Goal: Navigation & Orientation: Find specific page/section

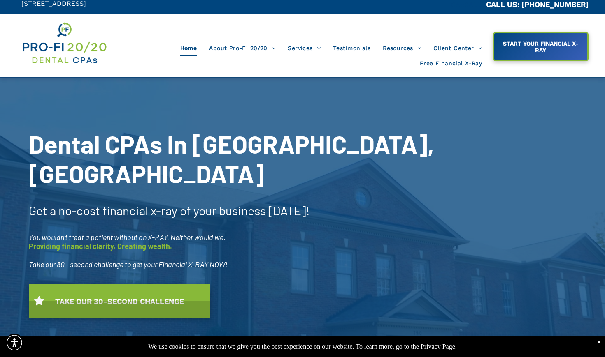
scroll to position [9, 0]
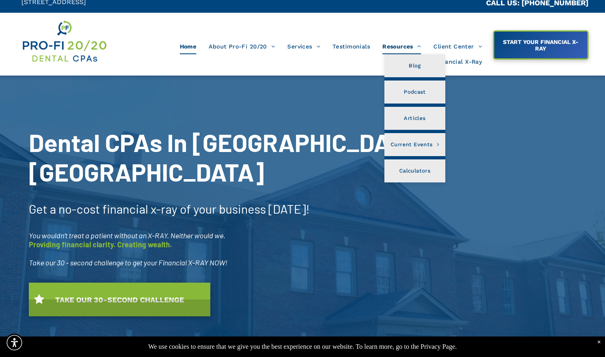
click at [397, 48] on span "Resources" at bounding box center [401, 47] width 39 height 16
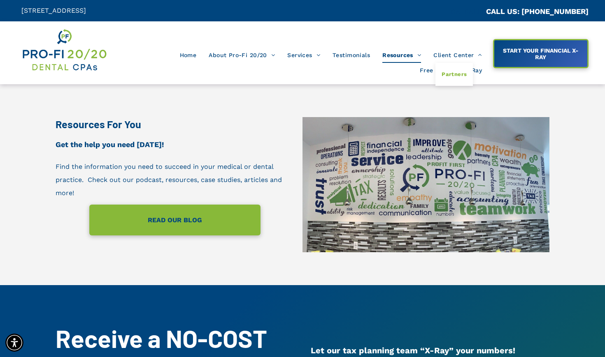
click at [456, 77] on span "Partners" at bounding box center [453, 74] width 25 height 11
click at [456, 78] on span "Partners" at bounding box center [453, 74] width 25 height 11
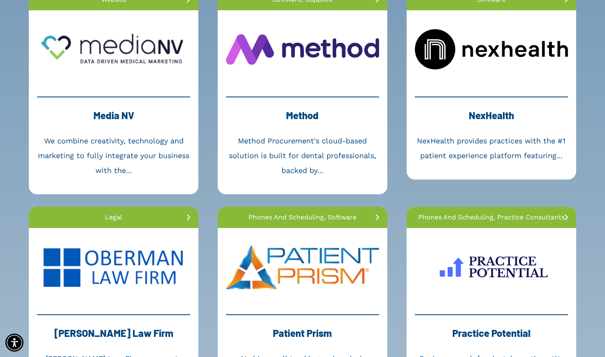
scroll to position [1291, 0]
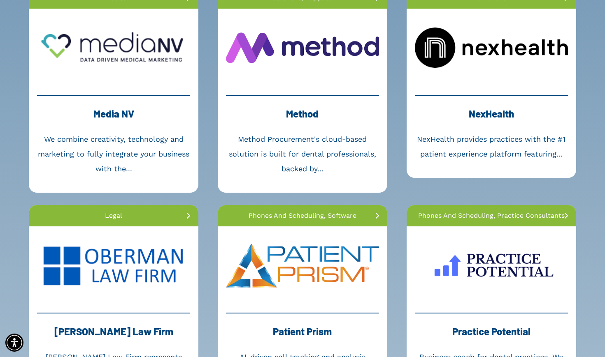
click at [503, 270] on link at bounding box center [490, 266] width 169 height 78
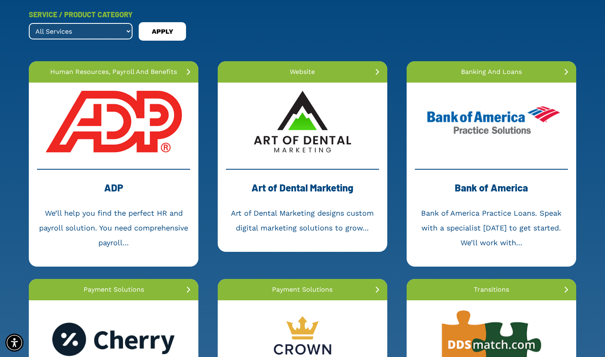
scroll to position [127, 0]
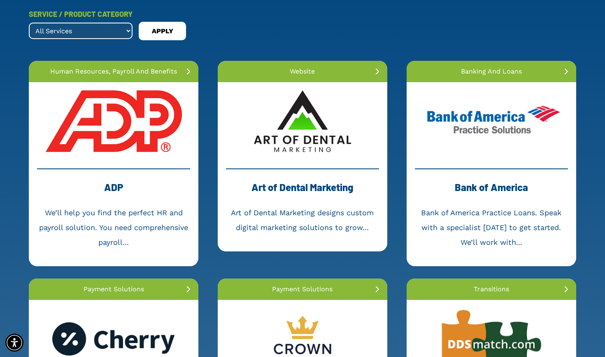
select select ".real-estate"
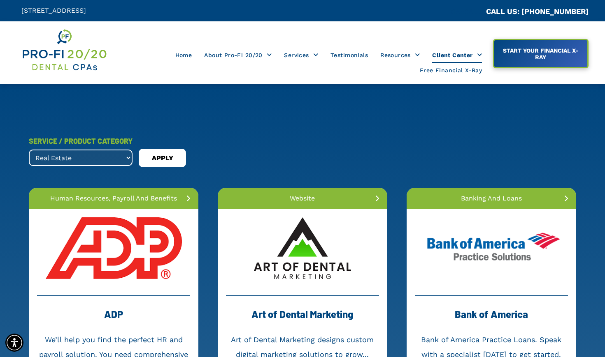
scroll to position [0, 0]
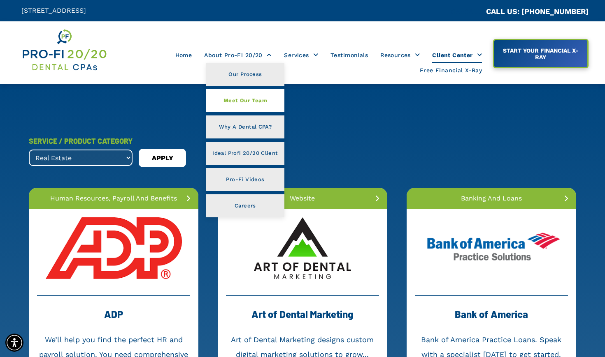
click at [237, 99] on span "Meet Our Team" at bounding box center [245, 100] width 44 height 11
